Goal: Task Accomplishment & Management: Use online tool/utility

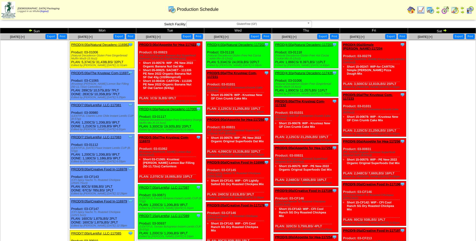
click at [142, 158] on ul "Short 03-C1065: Krusteaz GF Meyer Lemon Bar Filling (50-11.72oz) Cartonless" at bounding box center [164, 163] width 63 height 11
click at [268, 24] on span "GlutenFree (GF)" at bounding box center [247, 24] width 116 height 6
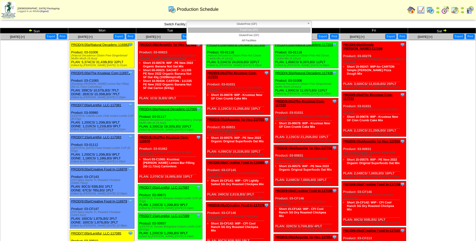
click at [265, 28] on li "FreeFrom (FF)" at bounding box center [249, 30] width 123 height 5
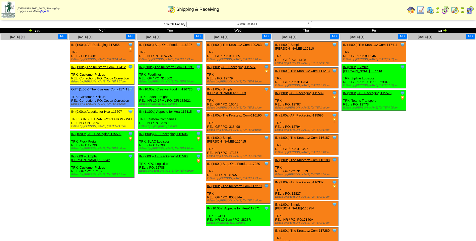
click at [211, 24] on span "GlutenFree (GF)" at bounding box center [247, 24] width 116 height 6
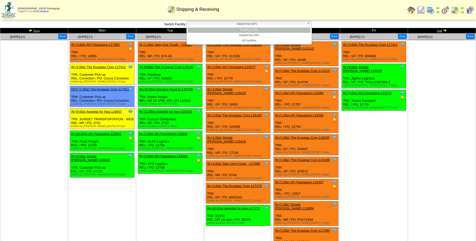
click at [212, 30] on li "FreeFrom (FF)" at bounding box center [249, 30] width 123 height 5
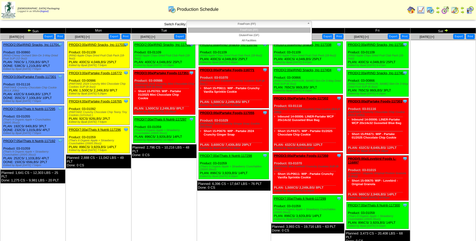
click at [217, 25] on span "FreeFrom (FF)" at bounding box center [247, 24] width 116 height 6
click at [234, 31] on li "FreeFrom (FF)" at bounding box center [249, 30] width 123 height 5
click at [234, 31] on td "Wed" at bounding box center [234, 31] width 74 height 6
click at [269, 23] on span "FreeFrom (FF)" at bounding box center [247, 24] width 116 height 6
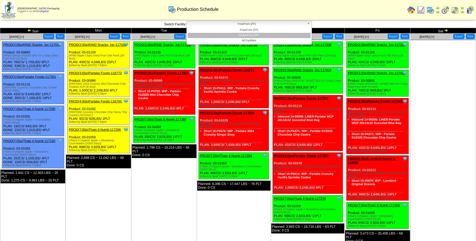
click at [261, 37] on li "GlutenFree (GF)" at bounding box center [249, 35] width 123 height 5
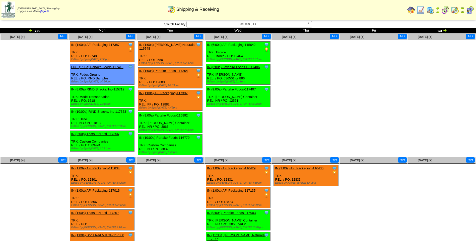
click at [265, 25] on span "FreeFrom (FF)" at bounding box center [247, 24] width 116 height 6
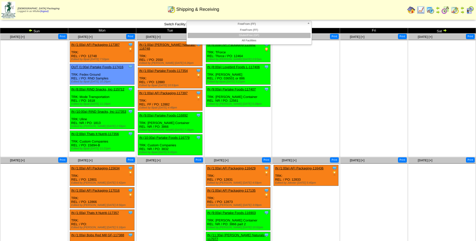
click at [264, 34] on li "GlutenFree (GF)" at bounding box center [249, 35] width 123 height 5
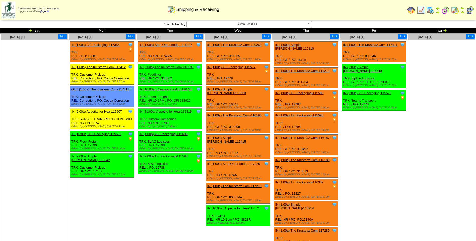
click at [310, 23] on b at bounding box center [309, 24] width 5 height 7
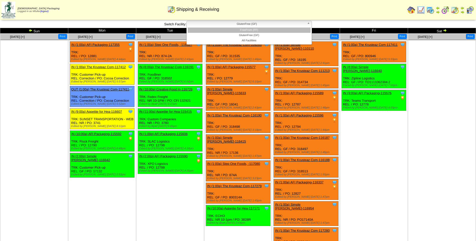
click at [256, 31] on li "FreeFrom (FF)" at bounding box center [249, 30] width 123 height 5
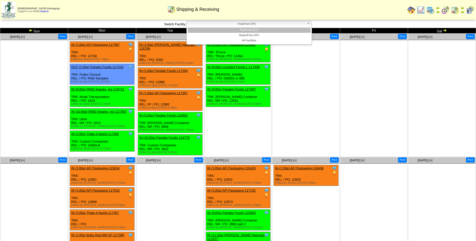
click at [264, 24] on span "FreeFrom (FF)" at bounding box center [247, 24] width 116 height 6
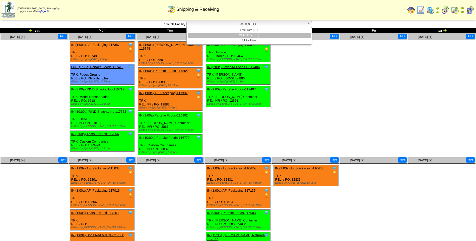
click at [261, 35] on li "GlutenFree (GF)" at bounding box center [249, 35] width 123 height 5
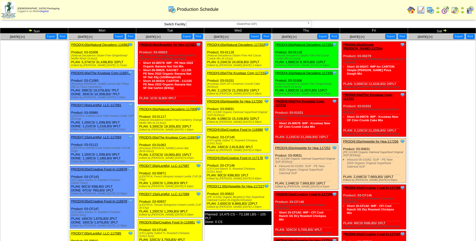
click at [247, 43] on link "PROD(4:00a)Natural Decadenc-117202" at bounding box center [236, 45] width 58 height 4
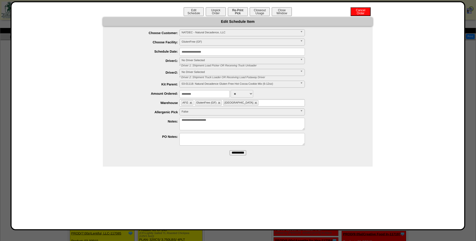
click at [243, 12] on button "Re-Print Pick" at bounding box center [238, 11] width 20 height 9
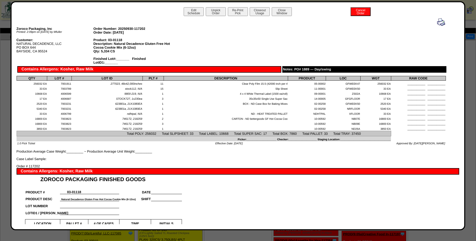
click at [438, 22] on img at bounding box center [441, 22] width 8 height 8
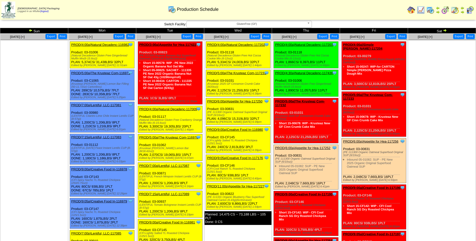
click at [233, 73] on link "PROD(5:00a)The Krusteaz Com-117231" at bounding box center [236, 73] width 59 height 4
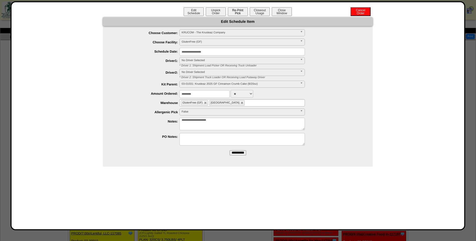
click at [244, 12] on button "Re-Print Pick" at bounding box center [238, 11] width 20 height 9
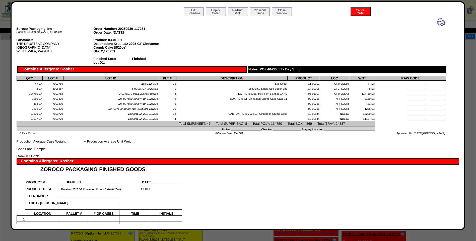
click at [439, 21] on img at bounding box center [441, 22] width 8 height 8
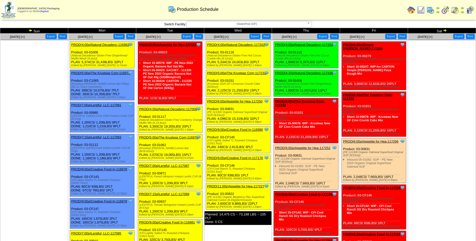
click at [311, 44] on link "PROD(4:00a)Natural Decadenc-117203" at bounding box center [304, 45] width 58 height 4
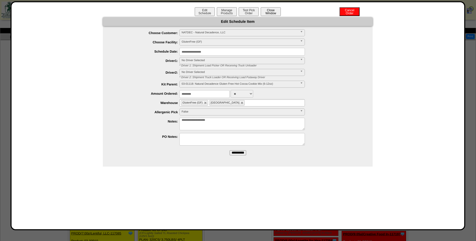
click at [274, 14] on button "Close Window" at bounding box center [271, 11] width 20 height 9
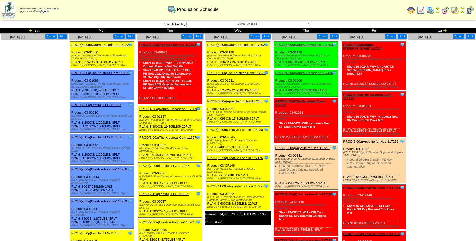
click at [227, 101] on link "PROD(6:00a)Appetite for Hea-117250" at bounding box center [234, 102] width 55 height 4
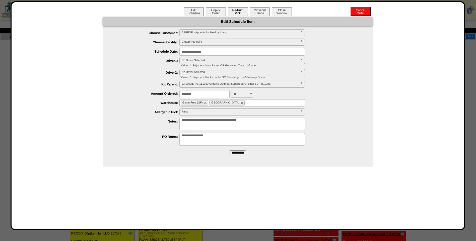
click at [238, 12] on button "Re-Print Pick" at bounding box center [238, 11] width 20 height 9
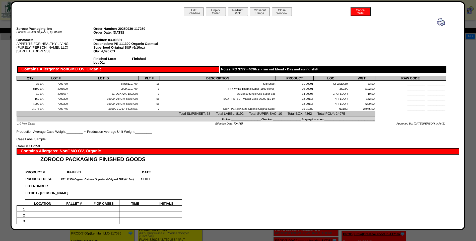
click at [437, 22] on img at bounding box center [441, 22] width 8 height 8
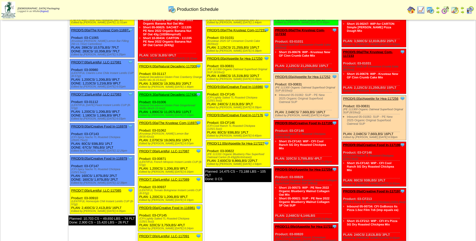
scroll to position [50, 0]
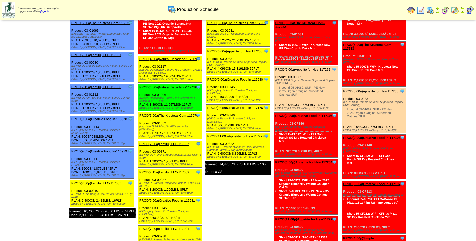
click at [228, 79] on link "PROD(9:00a)Creative Food In-116980" at bounding box center [235, 80] width 56 height 4
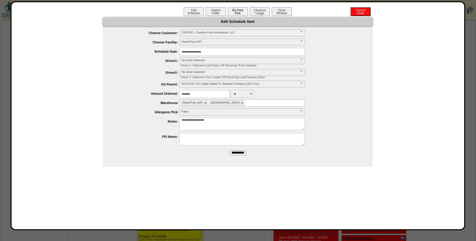
click at [238, 13] on button "Re-Print Pick" at bounding box center [238, 11] width 20 height 9
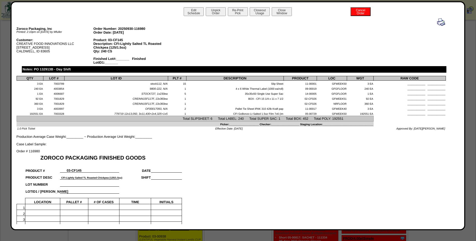
click at [440, 22] on img at bounding box center [441, 22] width 8 height 8
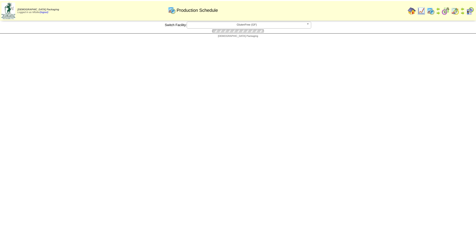
scroll to position [50, 0]
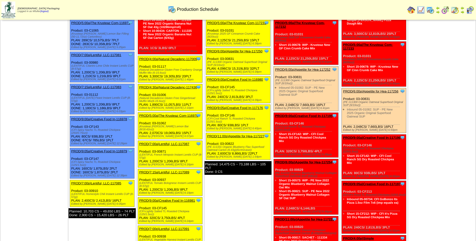
click at [233, 107] on link "PROD(9:05a)Creative Food In-117176" at bounding box center [235, 108] width 56 height 4
click at [0, 0] on div at bounding box center [0, 0] width 0 height 0
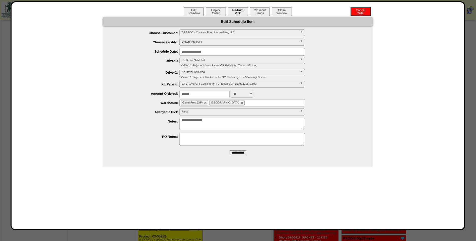
click at [243, 11] on button "Re-Print Pick" at bounding box center [238, 11] width 20 height 9
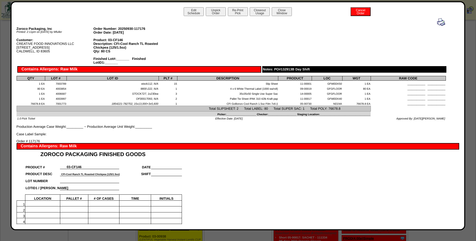
click at [437, 22] on img at bounding box center [441, 22] width 8 height 8
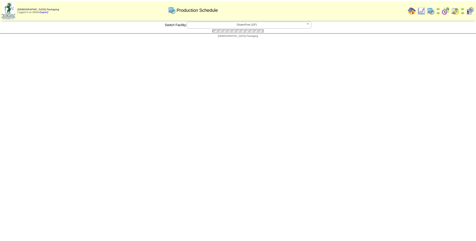
scroll to position [50, 0]
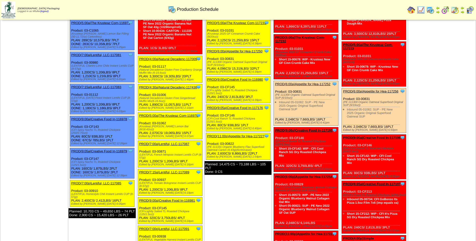
click at [236, 136] on link "PROD(11:00p)Appetite for Hea-117227" at bounding box center [235, 137] width 57 height 4
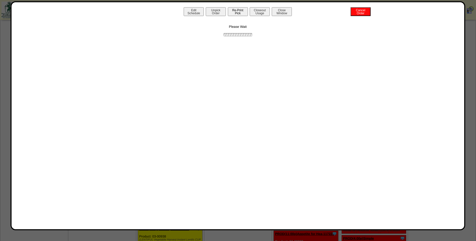
click at [233, 10] on button "Re-Print Pick" at bounding box center [238, 11] width 20 height 9
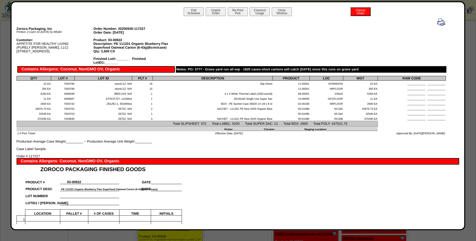
click at [438, 21] on img at bounding box center [441, 22] width 8 height 8
